Goal: Find specific page/section: Find specific page/section

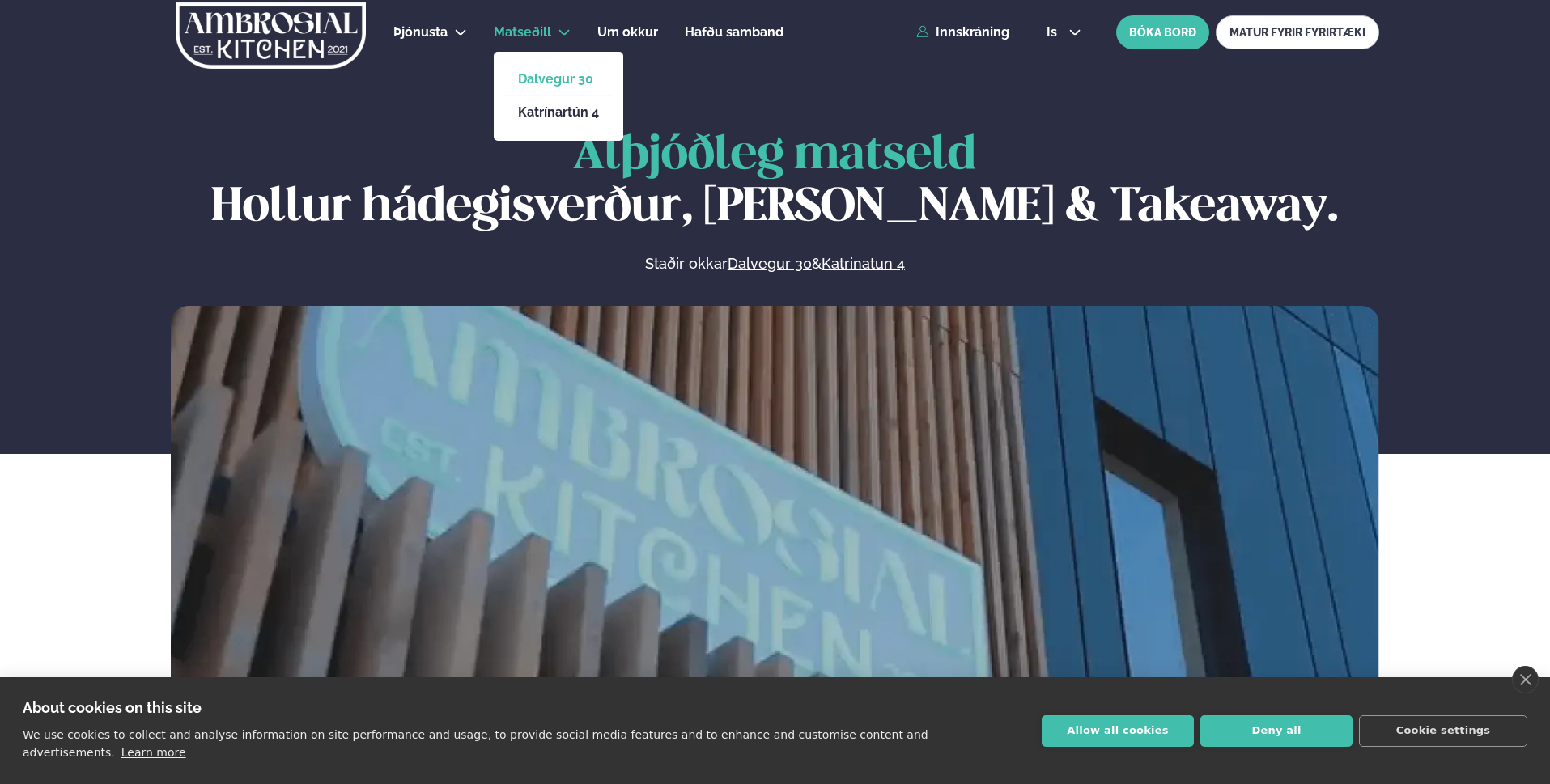
click at [531, 73] on link "Dalvegur 30" at bounding box center [559, 79] width 81 height 13
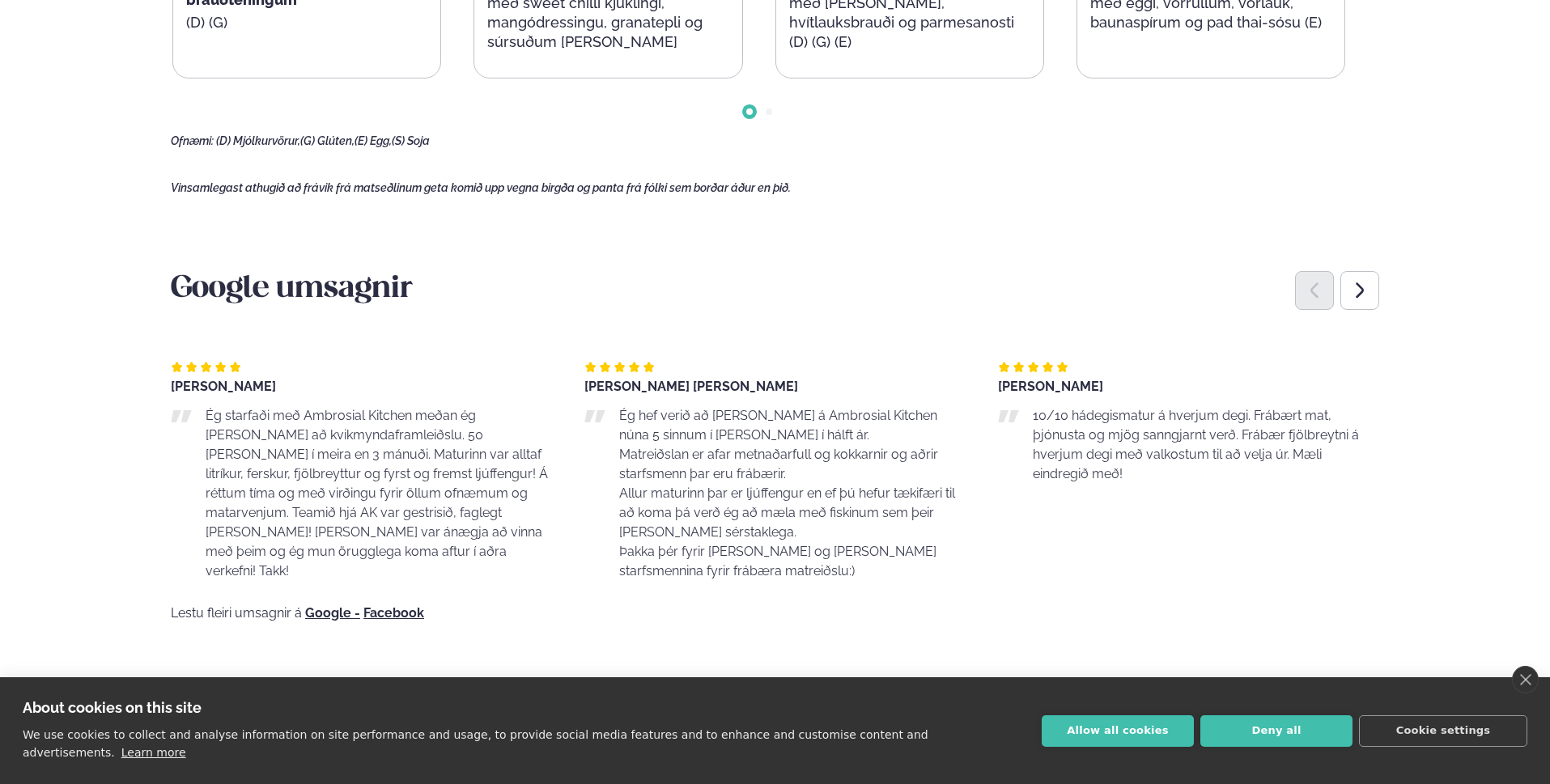
scroll to position [1107, 0]
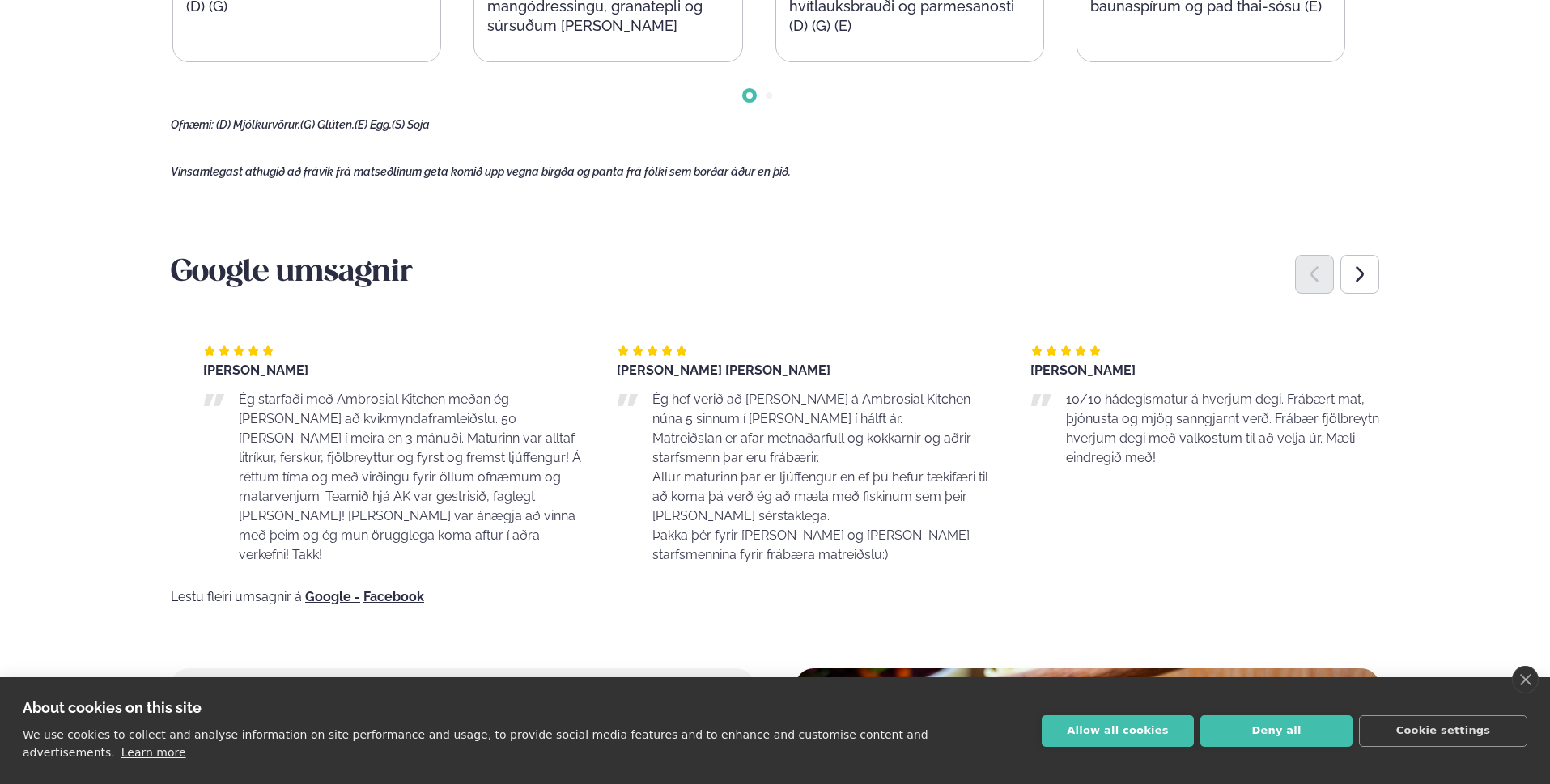
click at [779, 390] on p "Ég hef verið að [PERSON_NAME] á Ambrosial Kitchen núna 5 sinnum í [PERSON_NAME]…" at bounding box center [825, 409] width 346 height 39
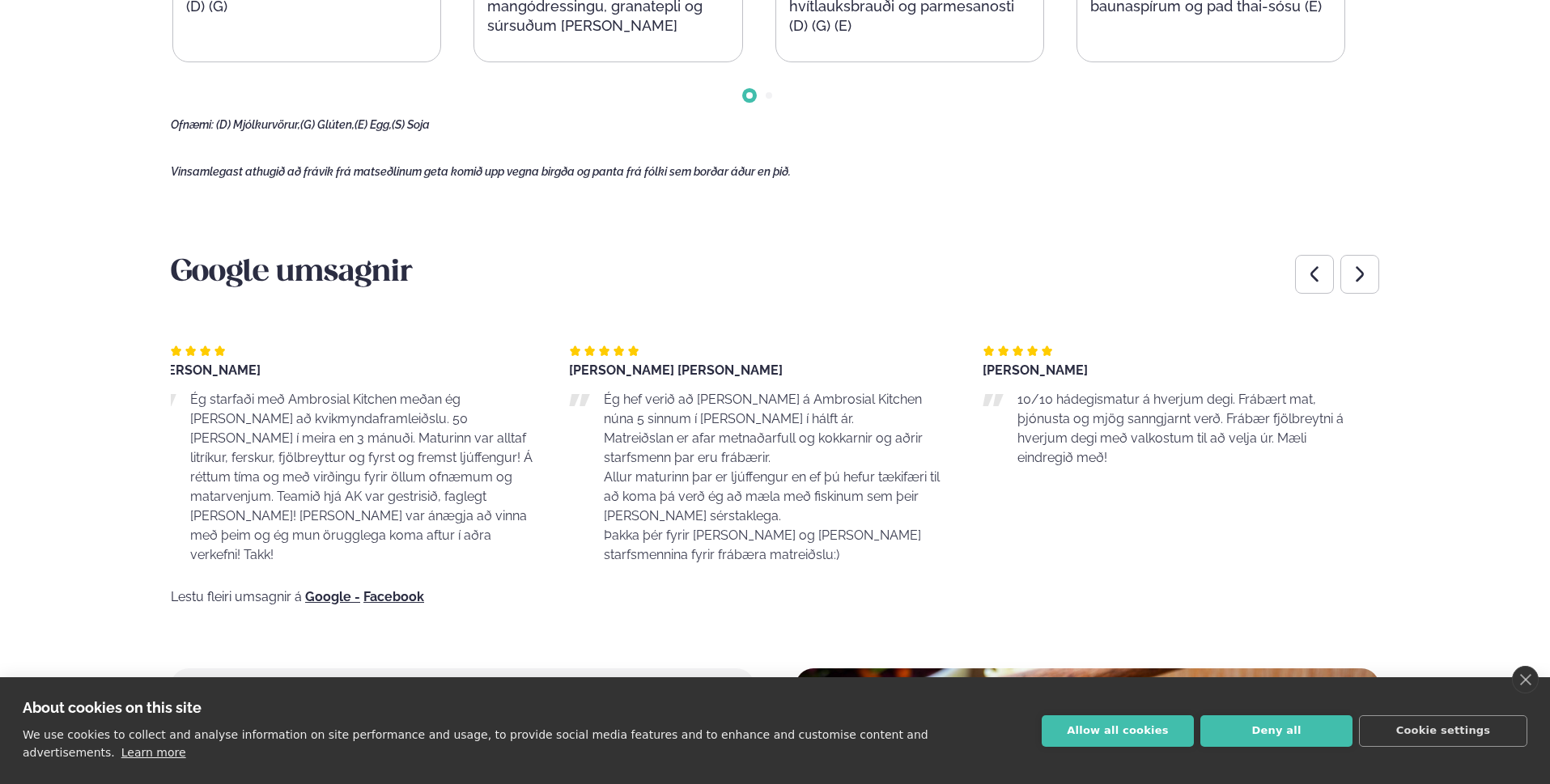
click at [683, 412] on p "Ég hef verið að [PERSON_NAME] á Ambrosial Kitchen núna 5 sinnum í [PERSON_NAME]…" at bounding box center [777, 409] width 346 height 39
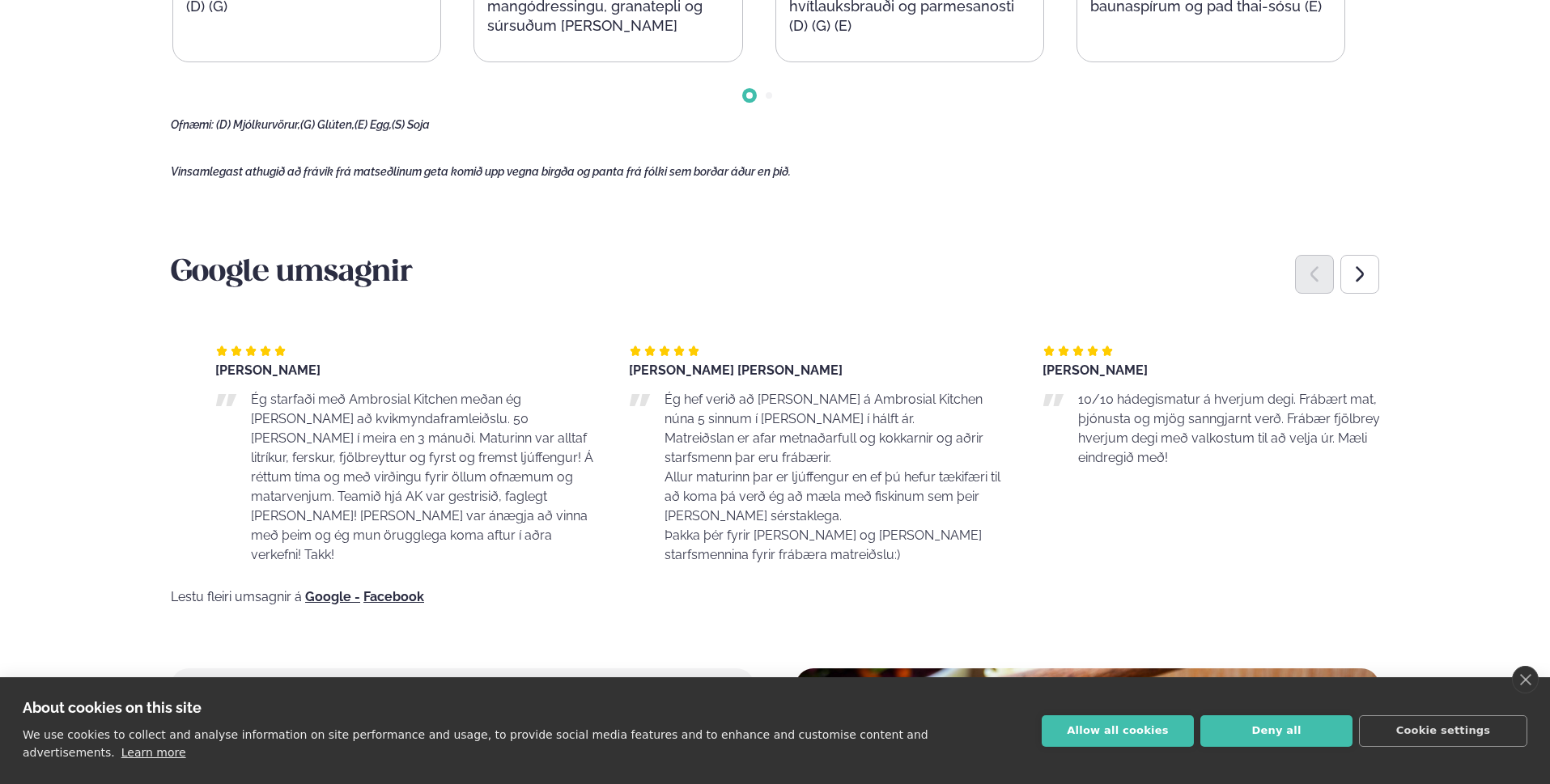
click at [721, 416] on p "Ég hef verið að [PERSON_NAME] á Ambrosial Kitchen núna 5 sinnum í [PERSON_NAME]…" at bounding box center [837, 409] width 346 height 39
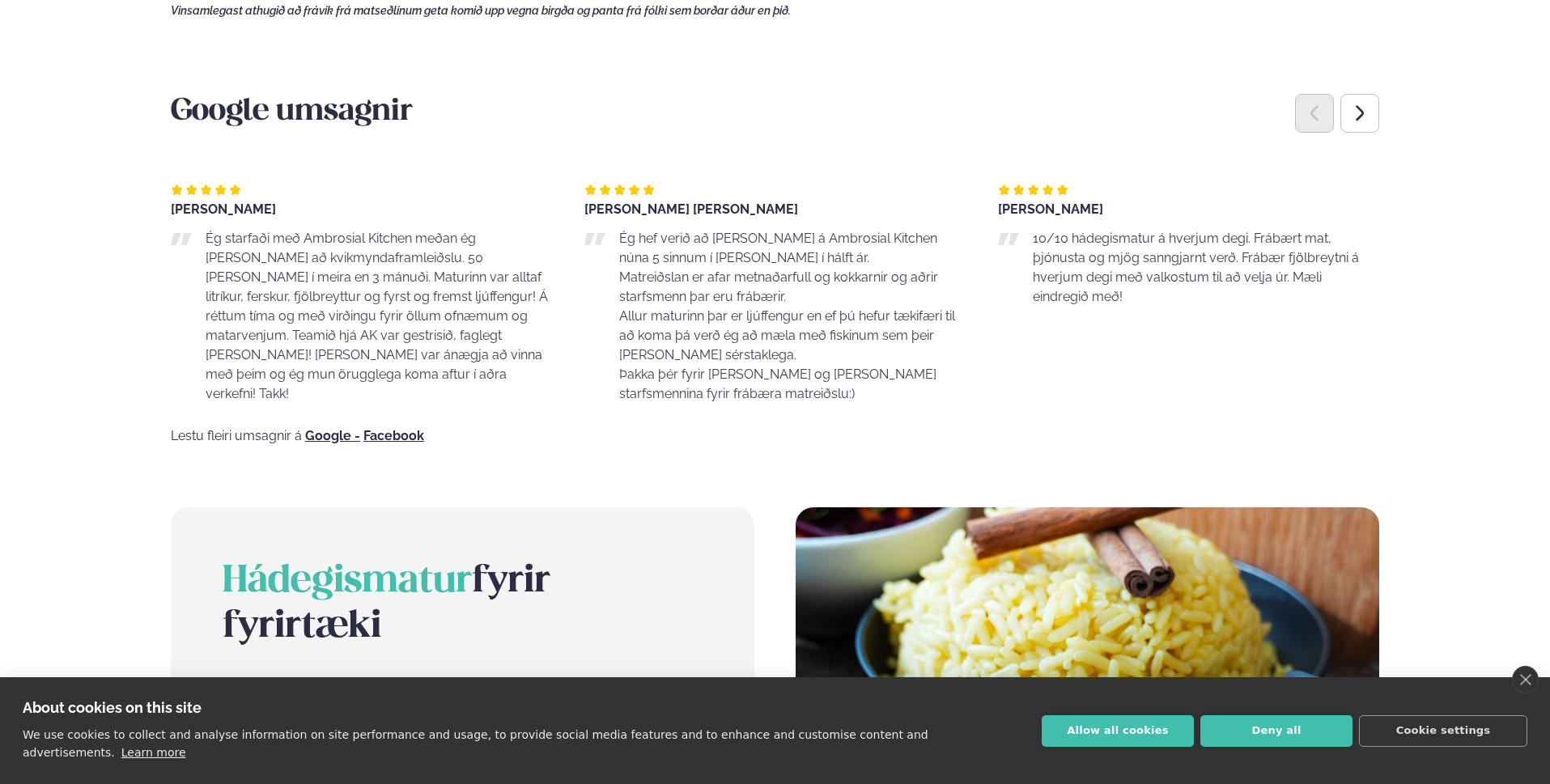
scroll to position [1262, 0]
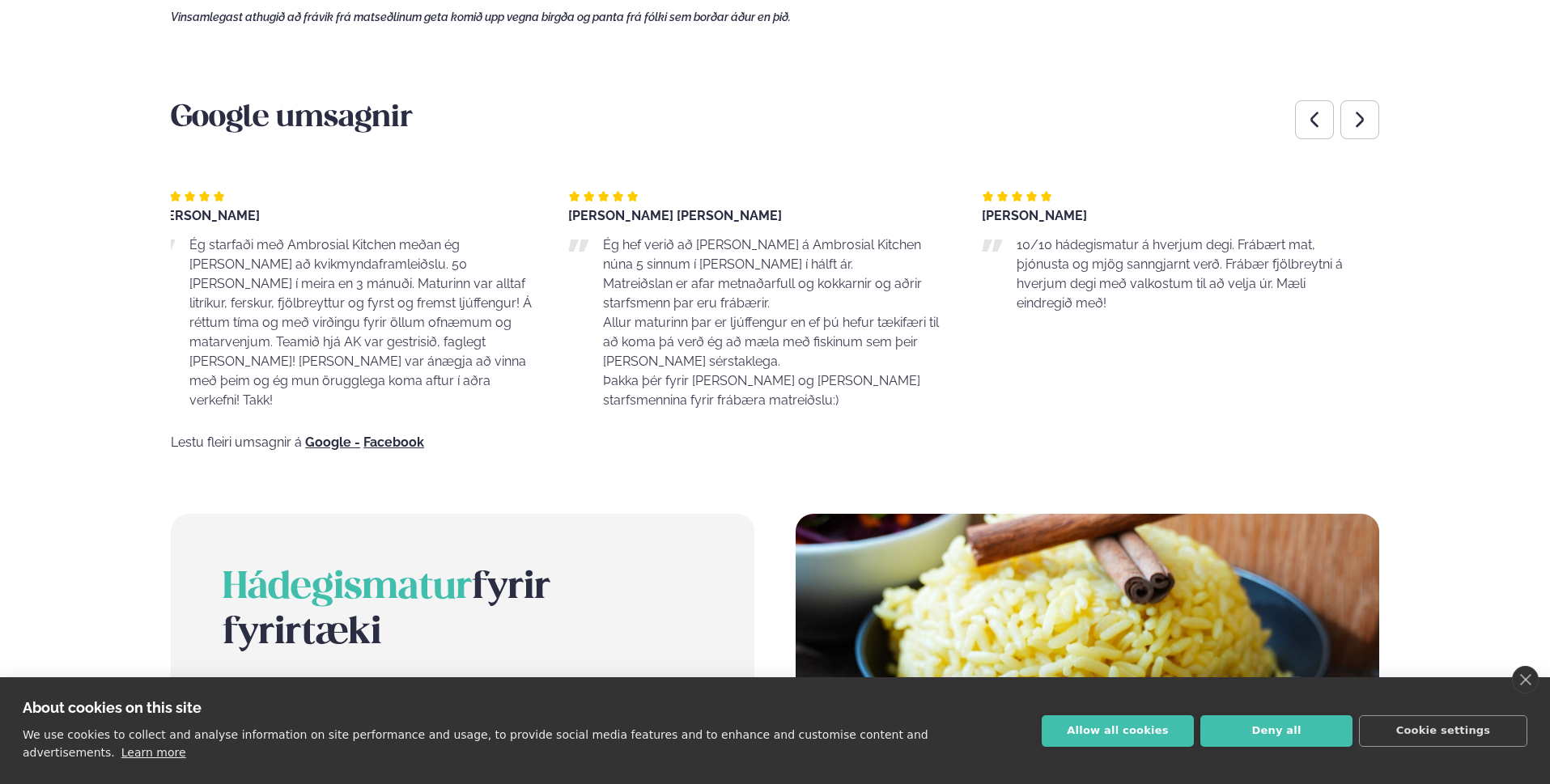
click at [568, 258] on div "Ég hef verið að [PERSON_NAME] á Ambrosial Kitchen núna 5 sinnum í [PERSON_NAME]…" at bounding box center [758, 323] width 381 height 175
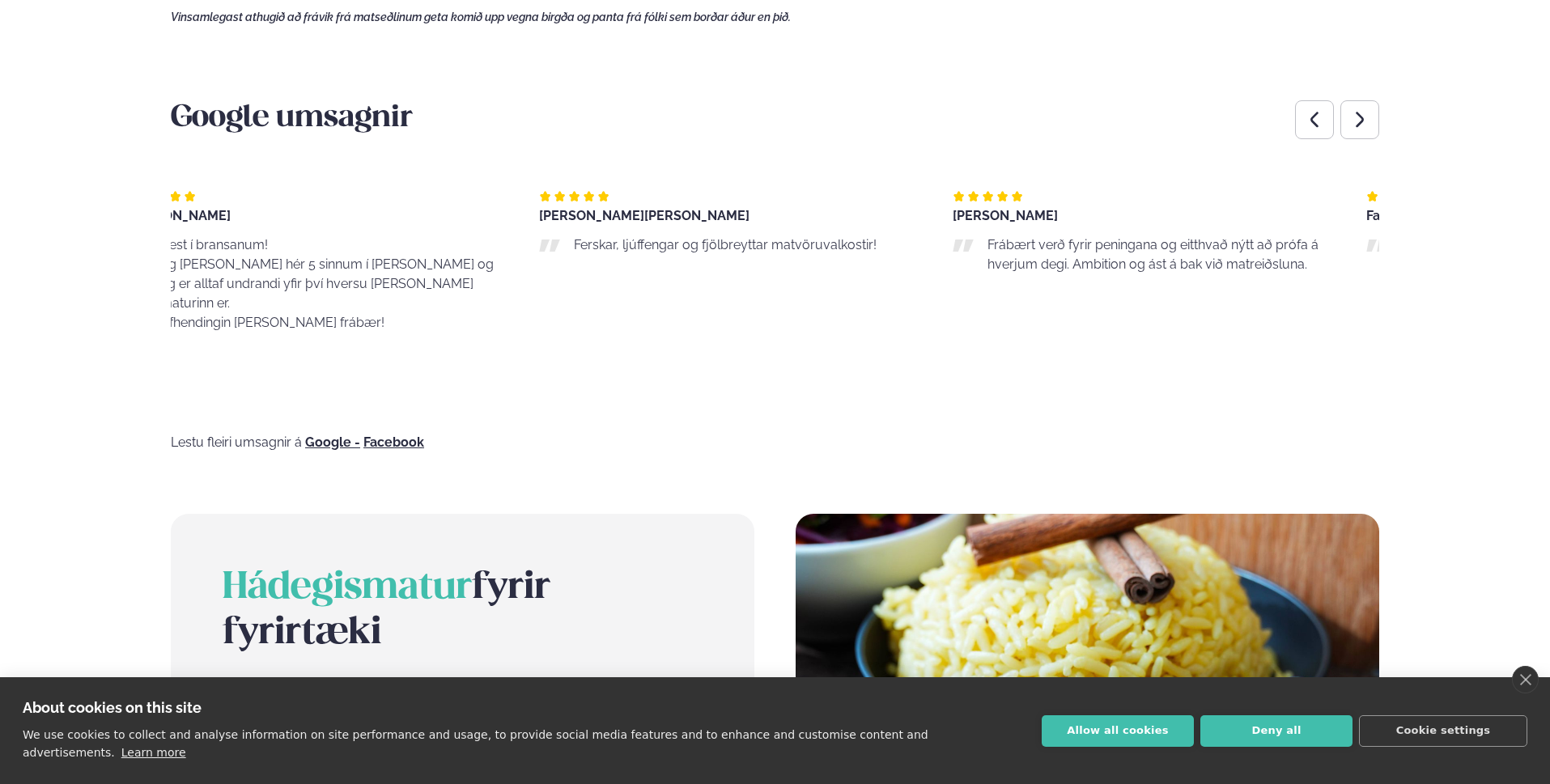
click at [661, 244] on div "[PERSON_NAME] Ég starfaði með Ambrosial Kitchen meðan ég [PERSON_NAME] að kvikm…" at bounding box center [775, 287] width 1208 height 246
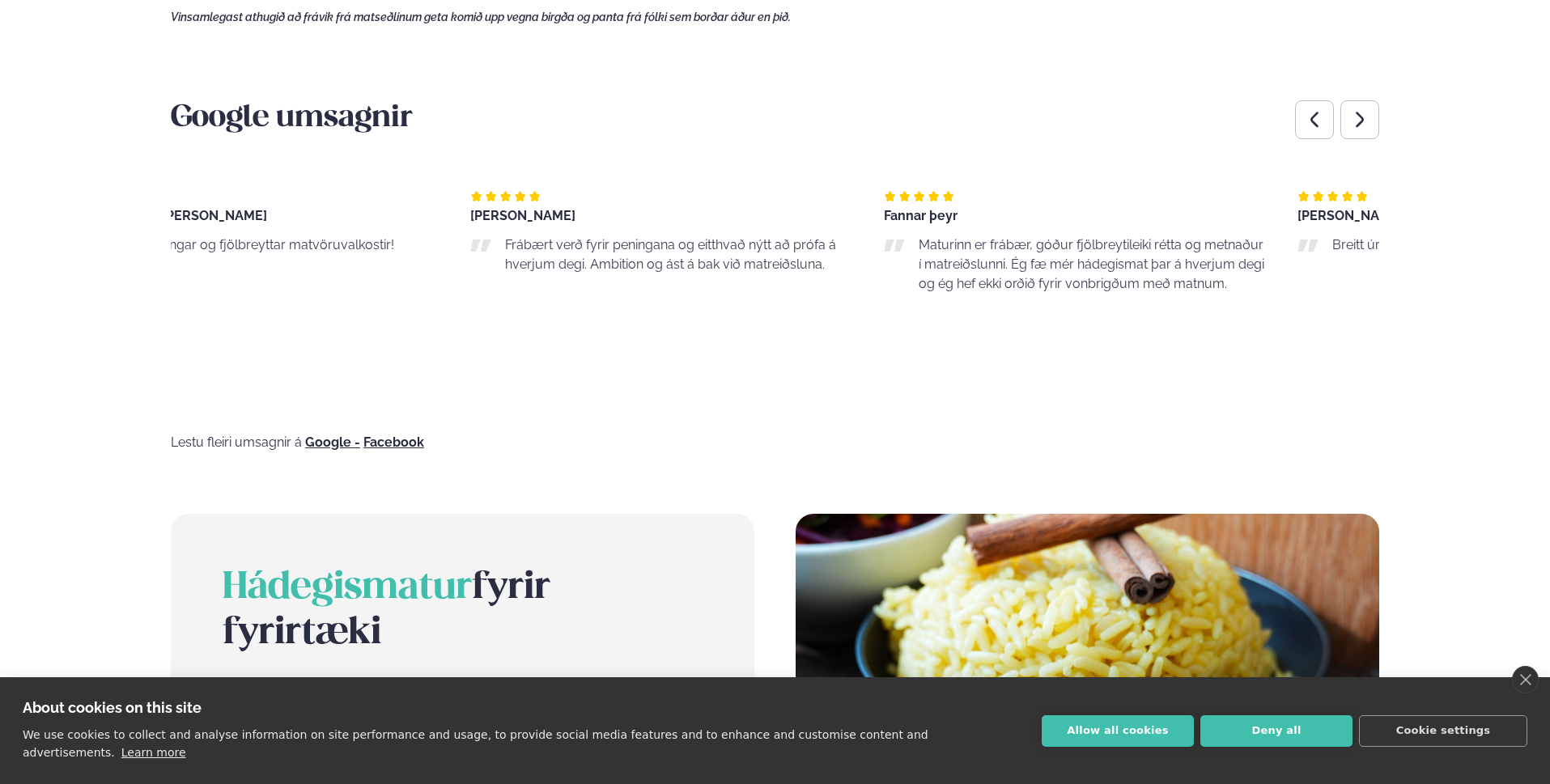
click at [546, 225] on div "Valgardur Finnbogason Frábært verð fyrir peningana og eitthvað nýtt að prófa á …" at bounding box center [660, 232] width 381 height 84
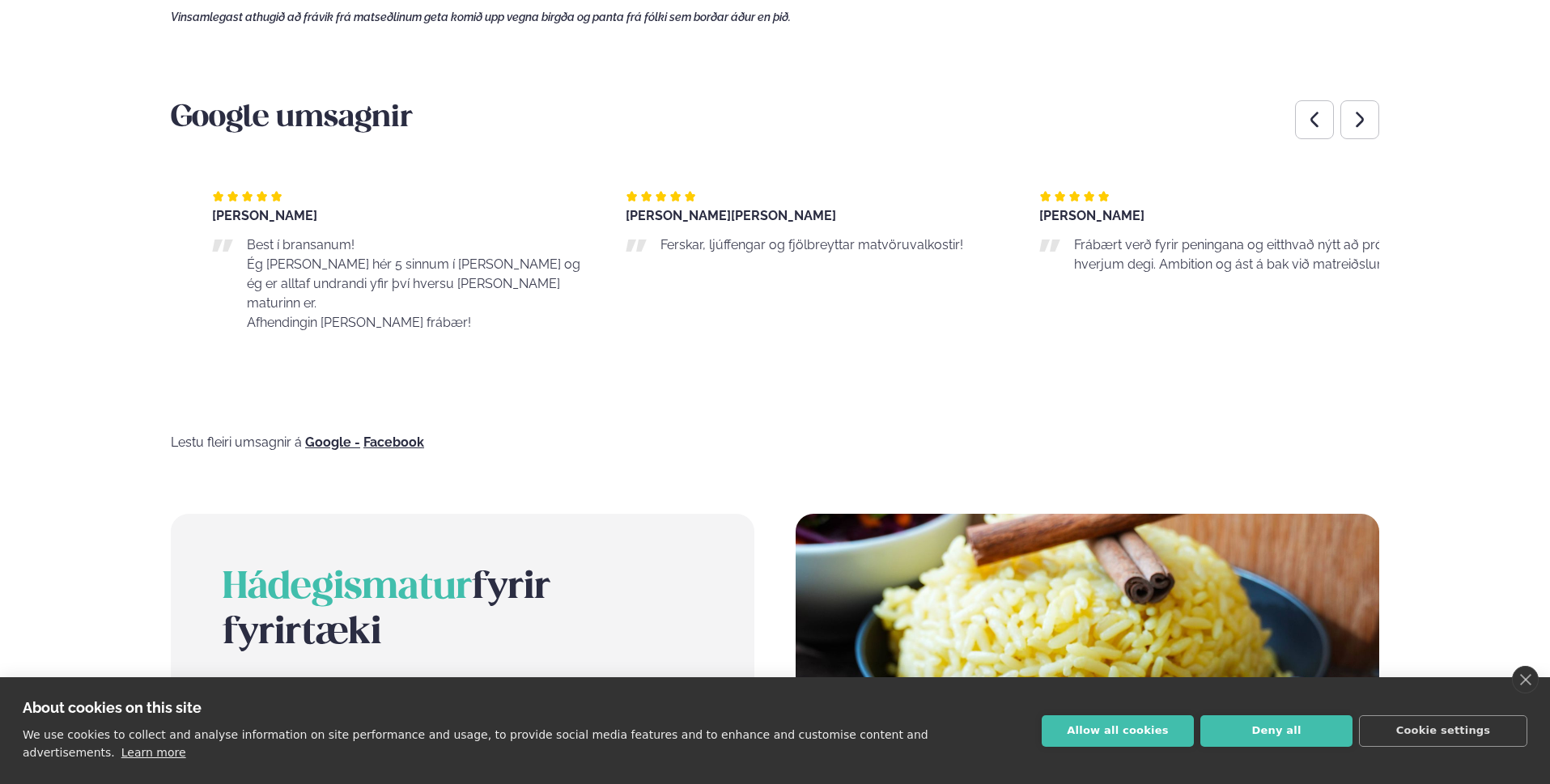
click at [0, 163] on html "About cookies on this site We use cookies to collect and analyse information on…" at bounding box center [775, 213] width 1550 height 2950
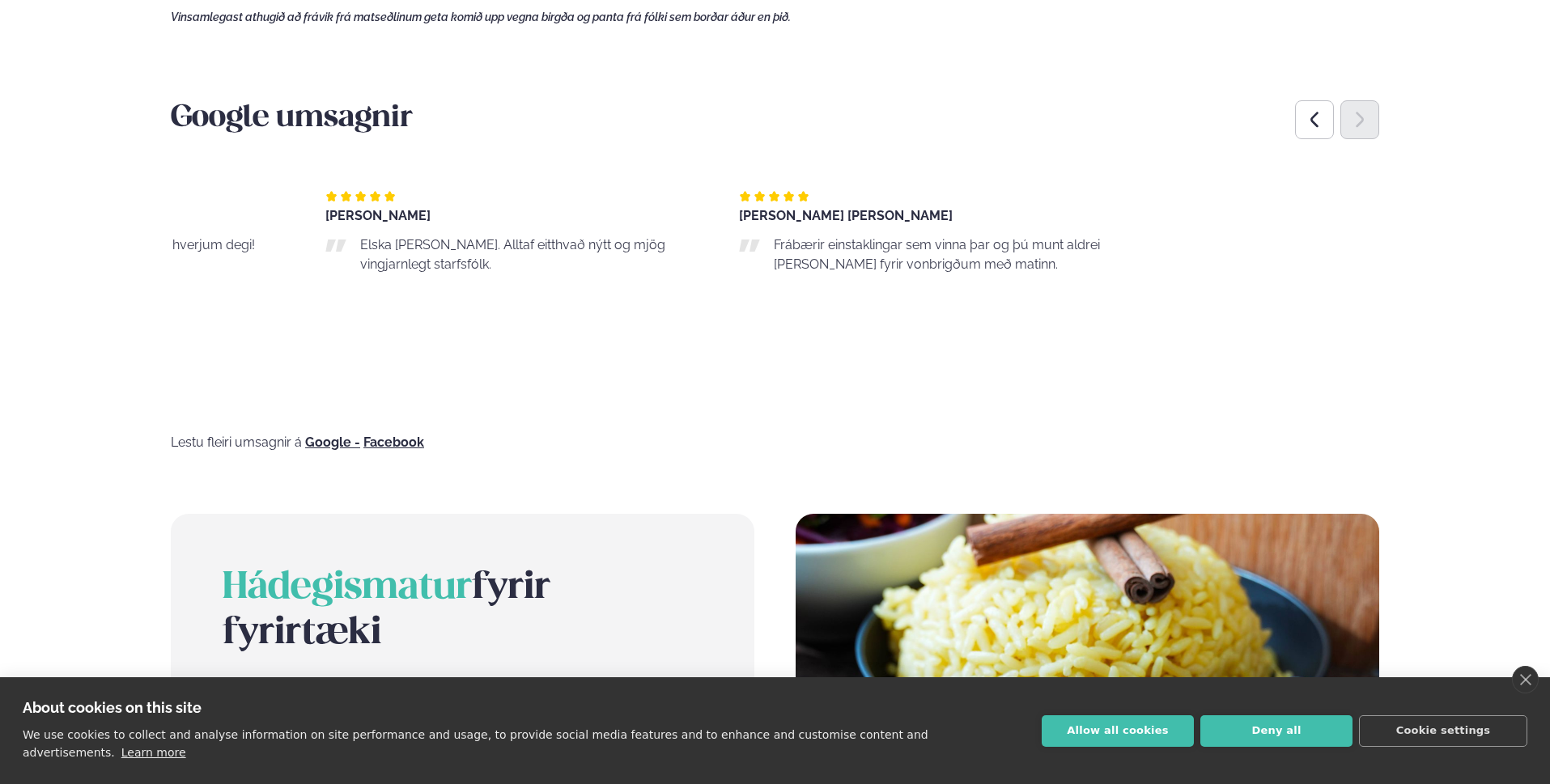
click at [0, 197] on html "About cookies on this site We use cookies to collect and analyse information on…" at bounding box center [775, 213] width 1550 height 2950
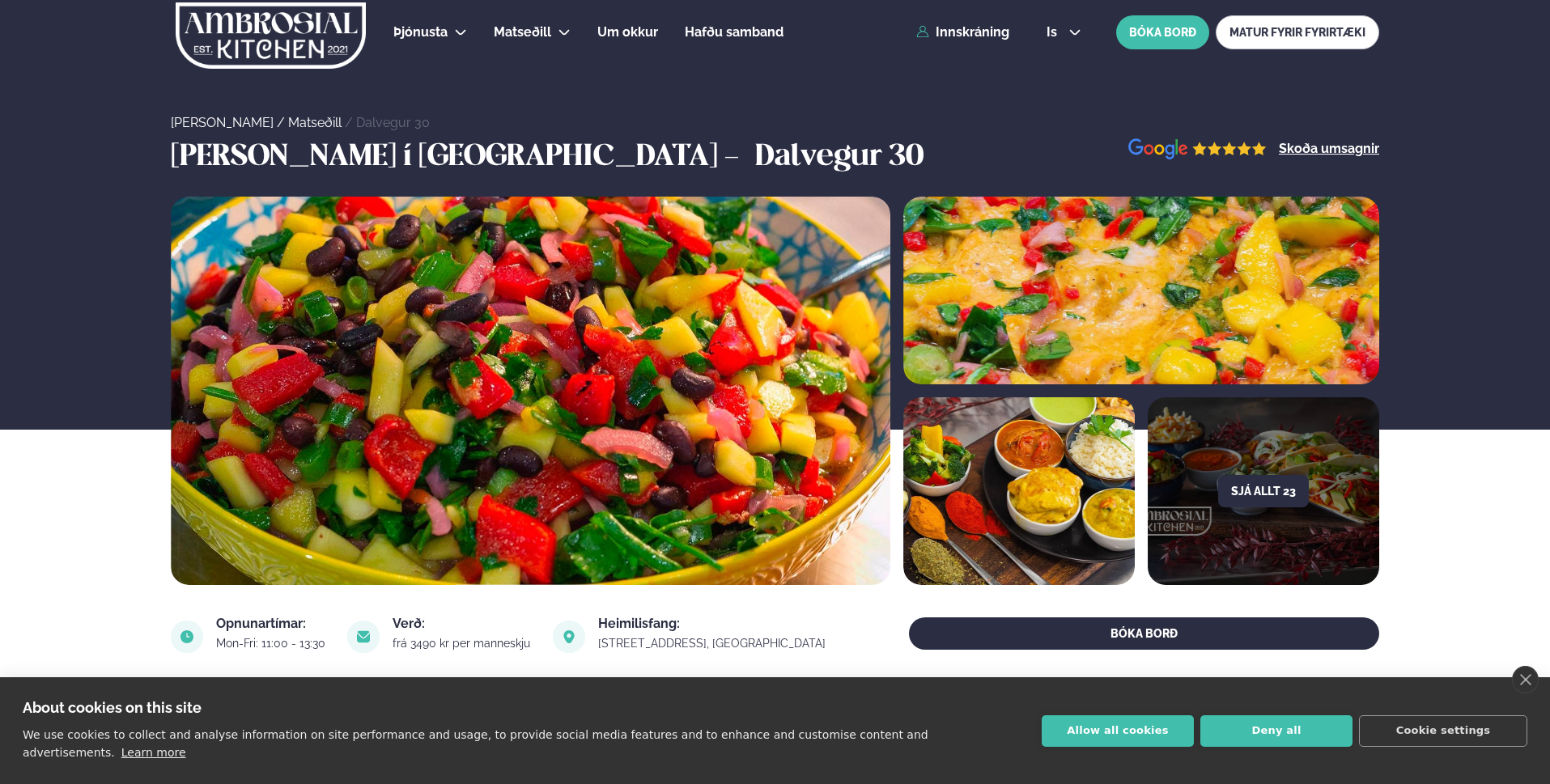
scroll to position [0, 0]
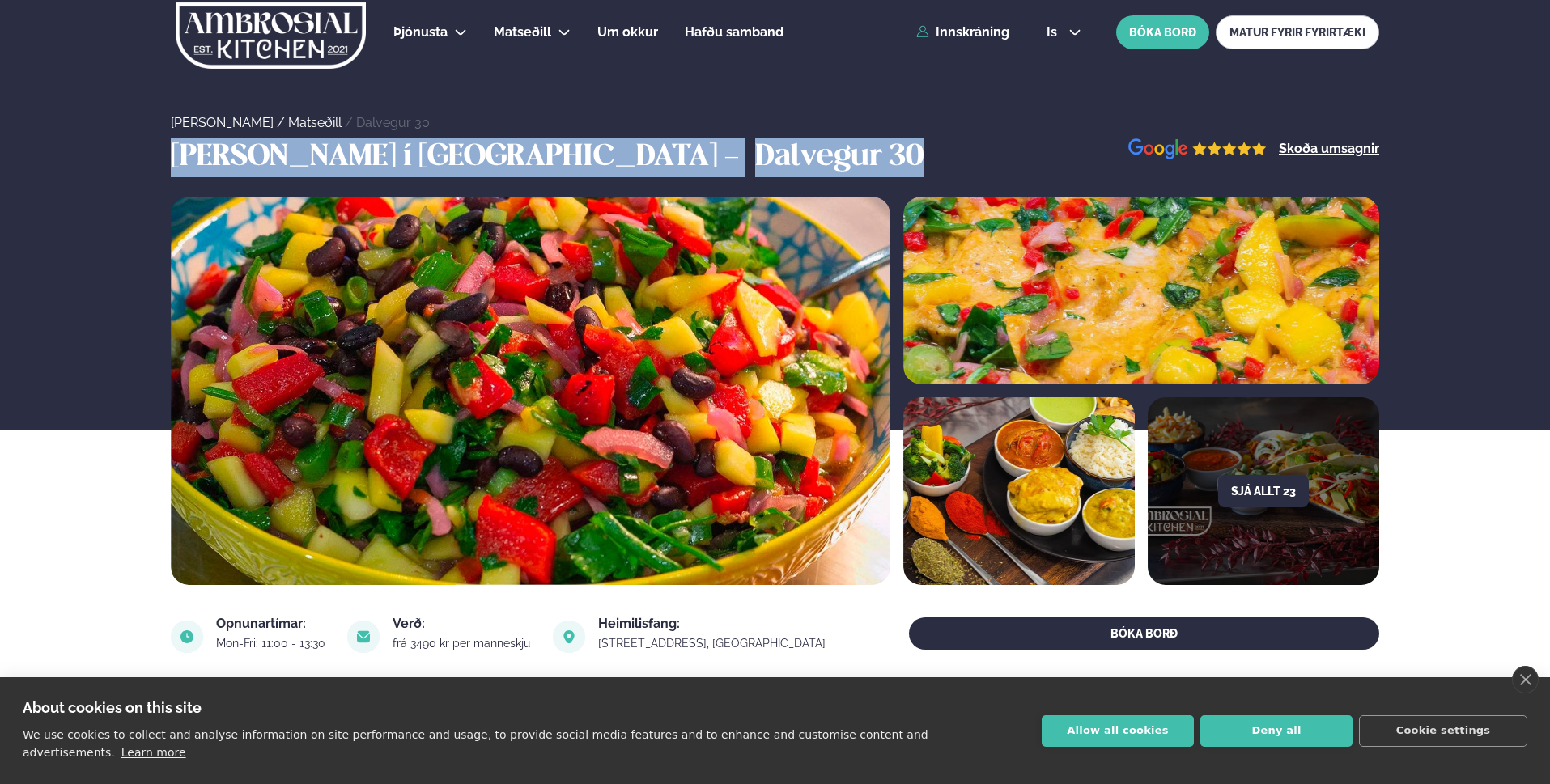
drag, startPoint x: 658, startPoint y: 157, endPoint x: 46, endPoint y: 154, distance: 612.0
click at [40, 154] on div "[PERSON_NAME] í [GEOGRAPHIC_DATA] - Dalvegur 30 Skoða umsagnir" at bounding box center [775, 157] width 1550 height 39
click at [752, 146] on div "[PERSON_NAME] í [GEOGRAPHIC_DATA] - Dalvegur 30 Skoða umsagnir" at bounding box center [775, 157] width 1306 height 39
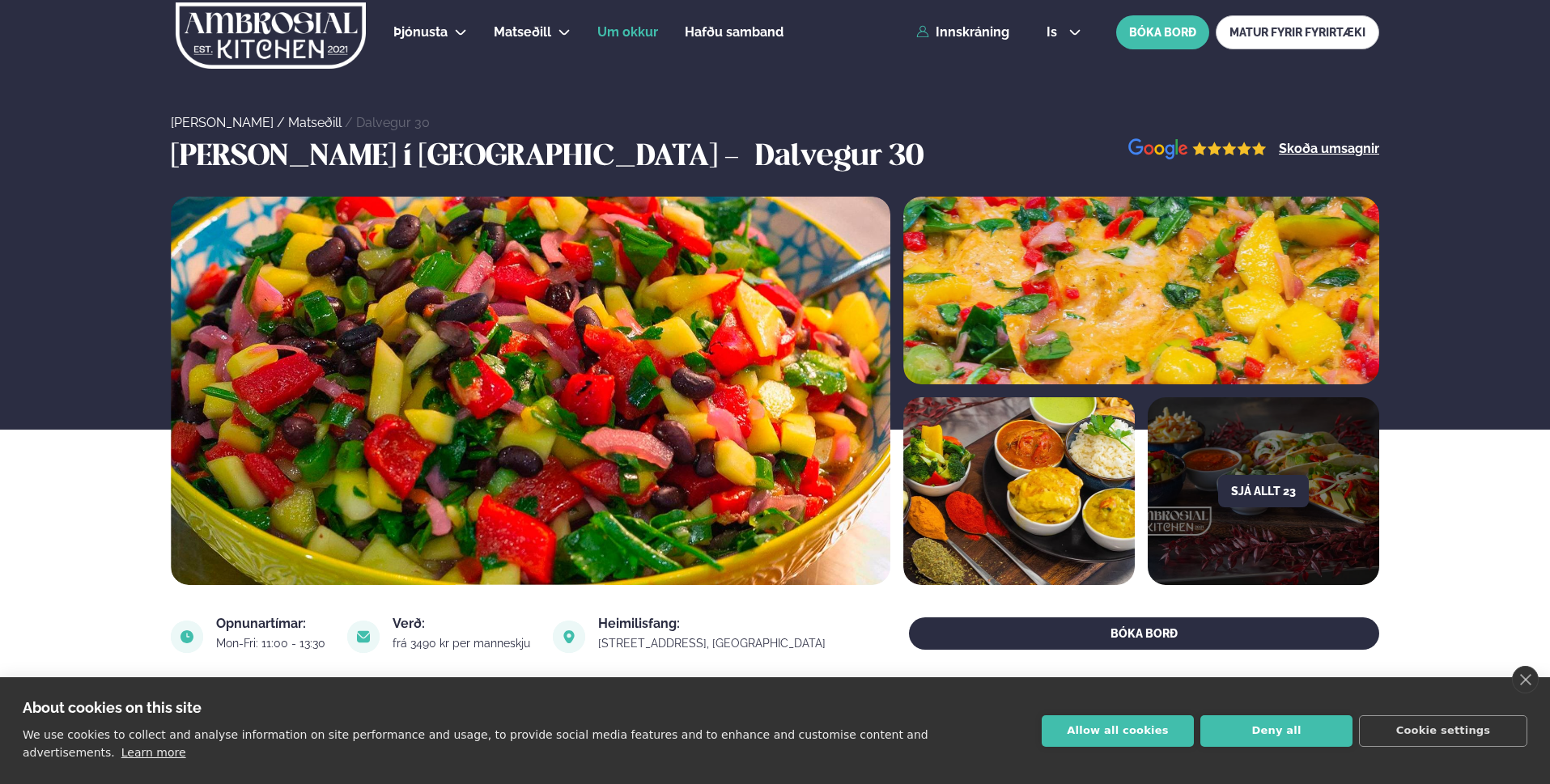
click at [597, 34] on span "Um okkur" at bounding box center [627, 32] width 61 height 15
